Goal: Ask a question

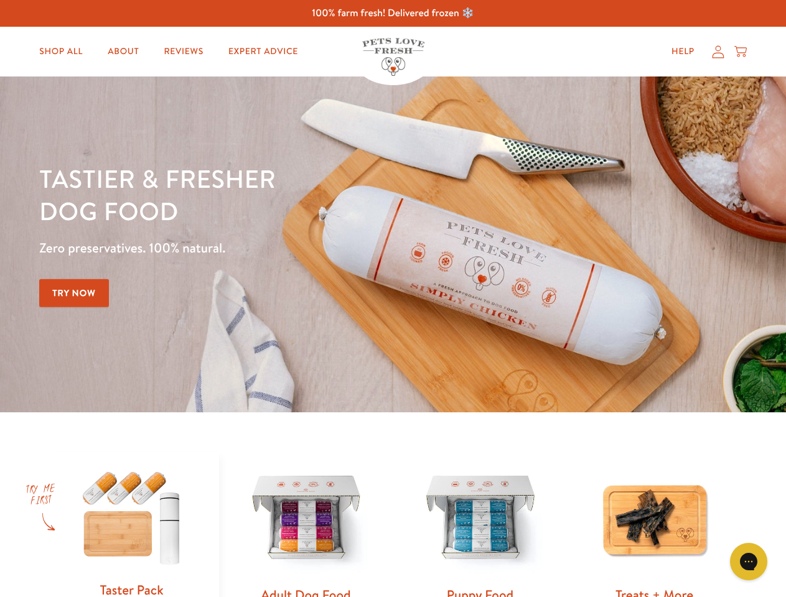
click at [393, 299] on div "Tastier & fresher dog food Zero preservatives. 100% natural. Try Now" at bounding box center [275, 244] width 472 height 164
click at [749, 562] on icon "Open gorgias live chat" at bounding box center [748, 562] width 12 height 12
